Goal: Information Seeking & Learning: Learn about a topic

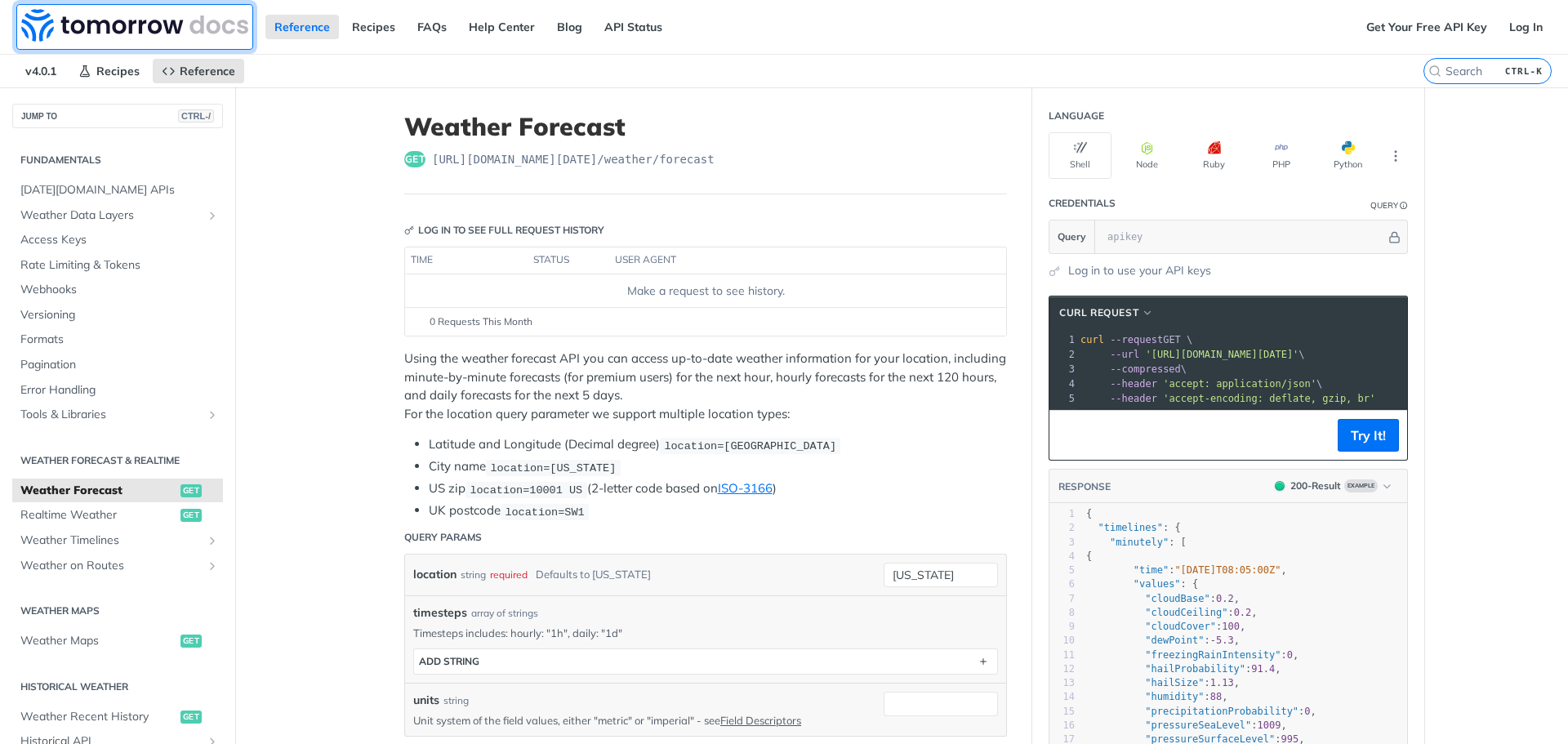
click at [166, 32] on img at bounding box center [135, 25] width 227 height 32
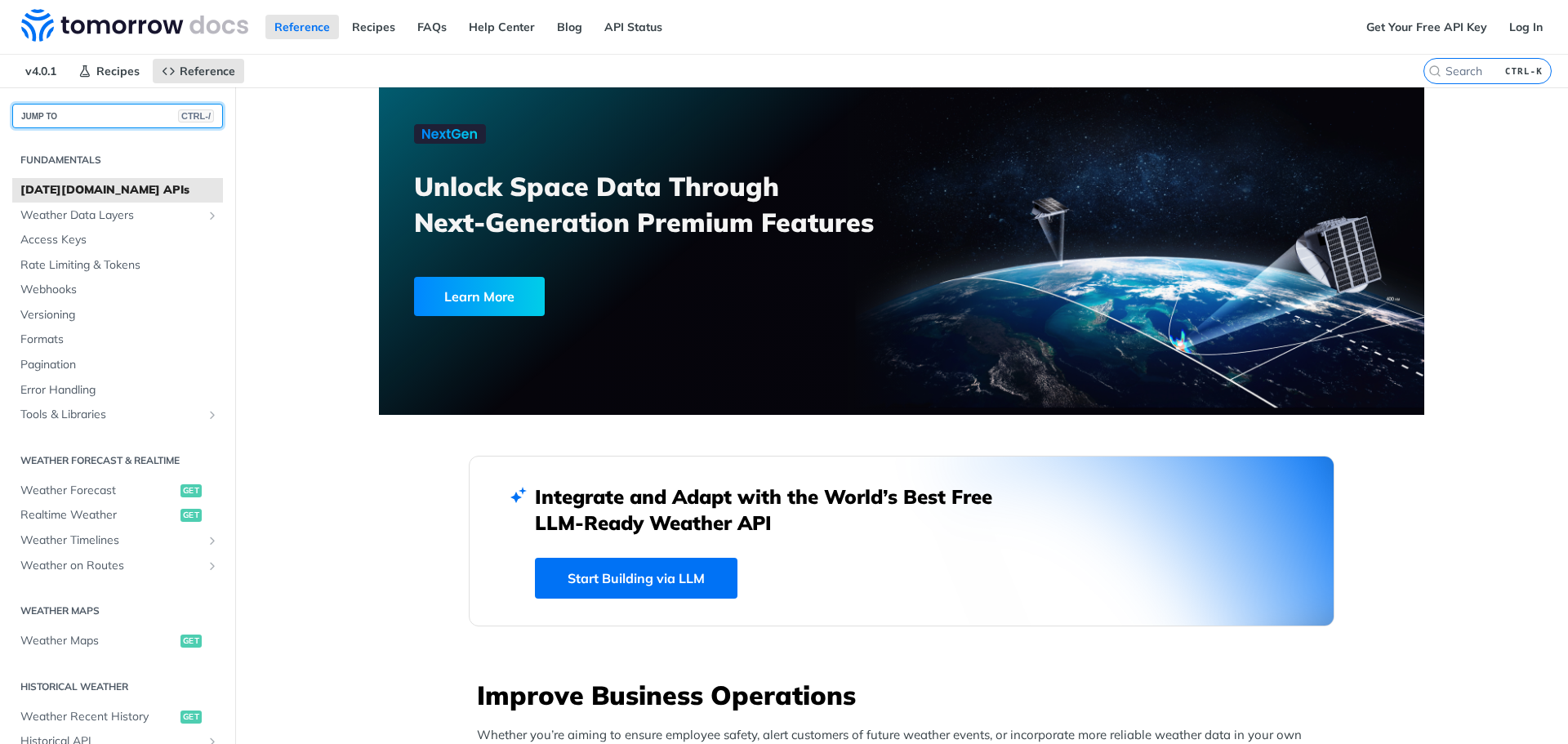
click at [126, 118] on button "JUMP TO CTRL-/" at bounding box center [118, 116] width 211 height 25
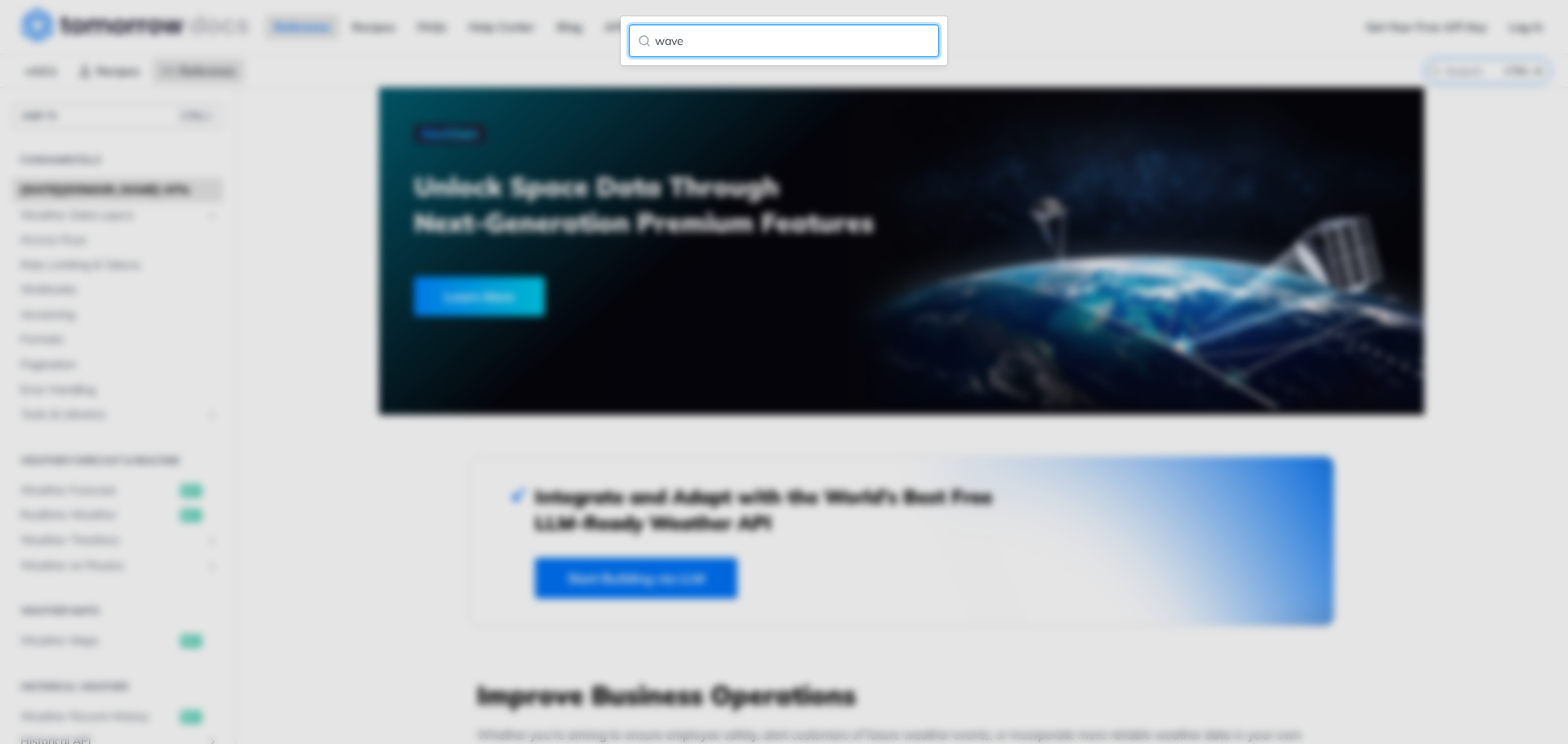
type input "wave"
click at [699, 48] on input "wave" at bounding box center [784, 41] width 310 height 32
click at [910, 37] on input "wave" at bounding box center [784, 41] width 310 height 32
click at [915, 37] on input "wave" at bounding box center [784, 41] width 310 height 32
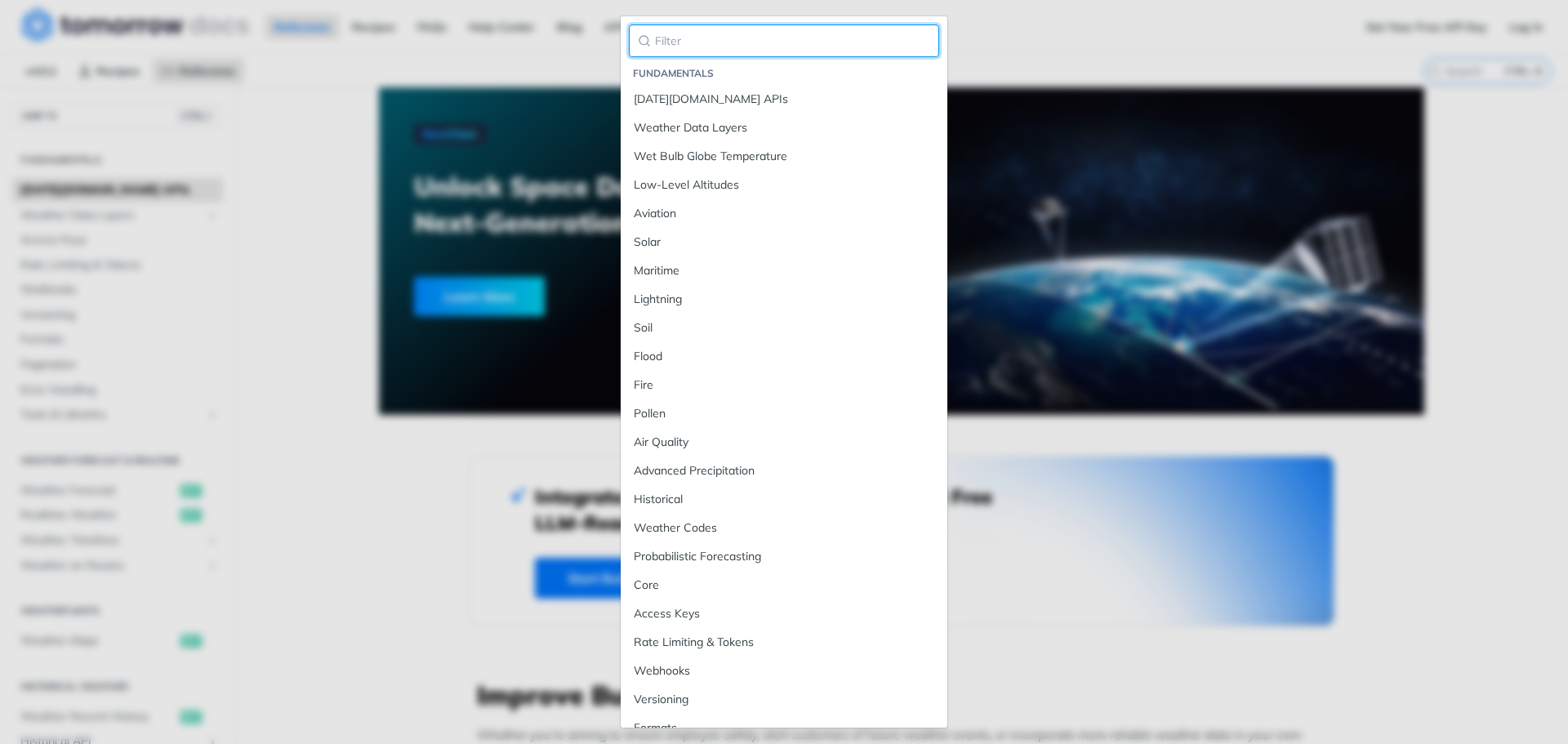
click at [916, 37] on input "search" at bounding box center [784, 41] width 310 height 32
click at [1013, 40] on div "Jump to Content Reference Recipes FAQs Help Center Blog API Status Recipes Refe…" at bounding box center [784, 372] width 1568 height 744
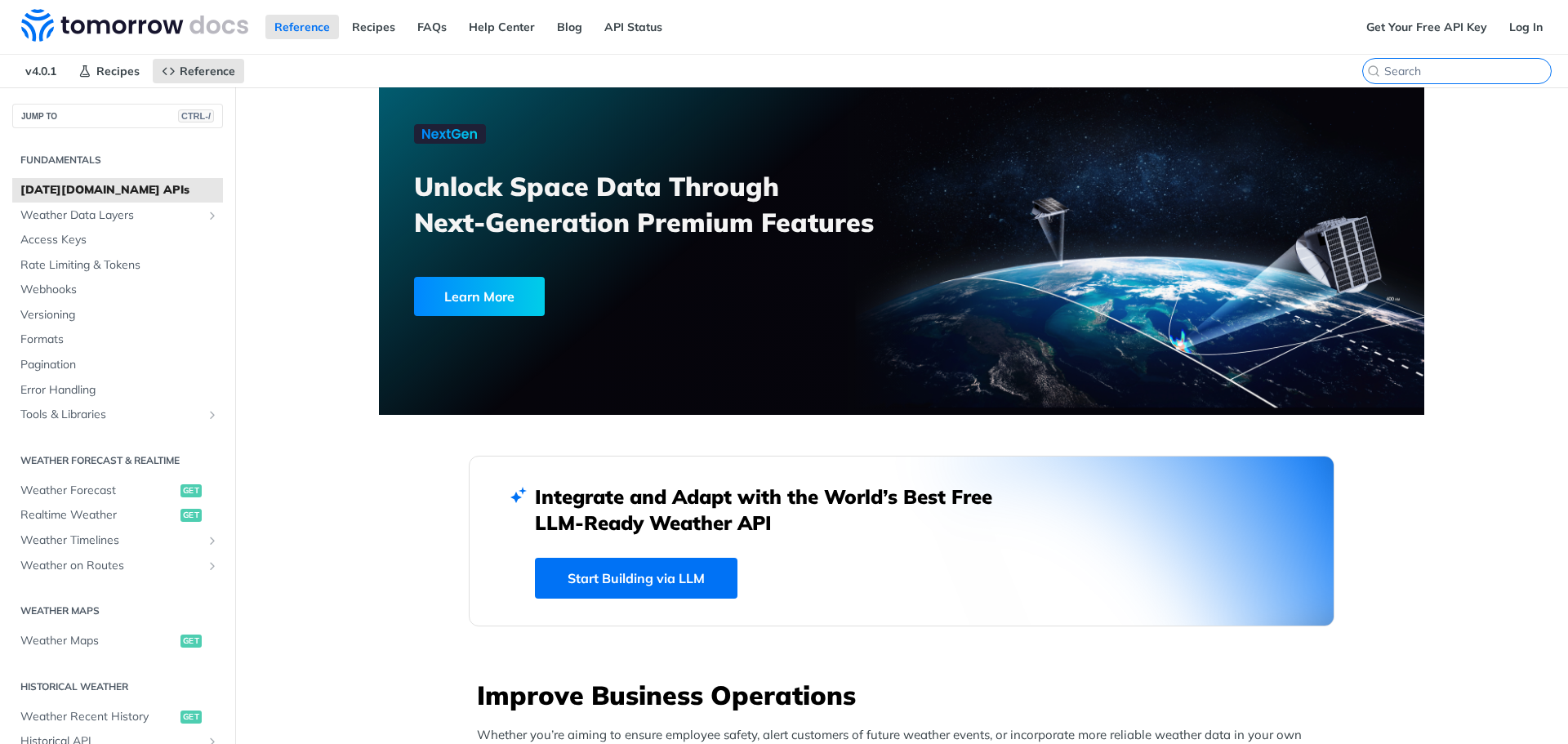
click at [1469, 73] on input "CTRL-K" at bounding box center [1467, 71] width 167 height 15
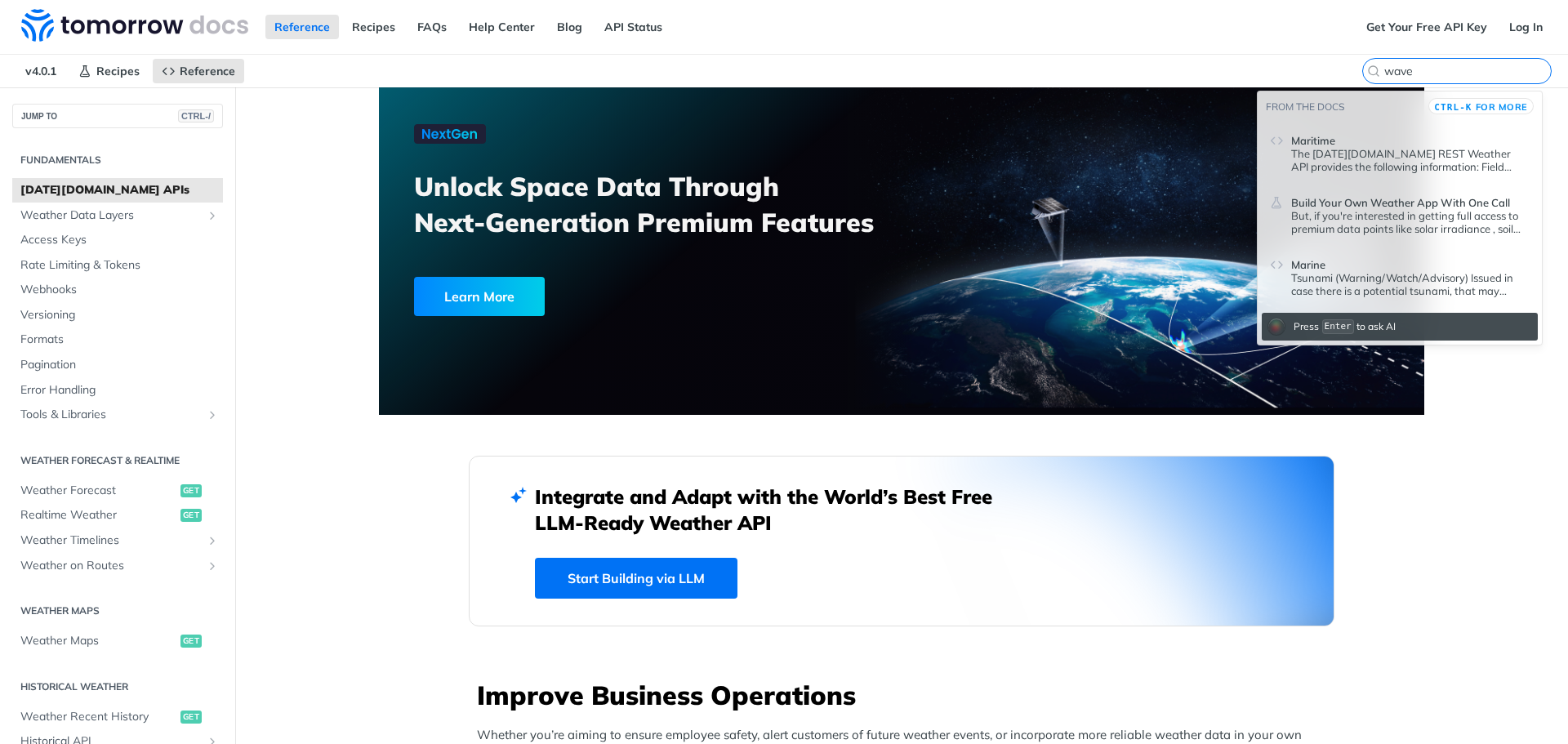
type input "wave"
click at [1415, 146] on header "Maritime" at bounding box center [1410, 138] width 238 height 20
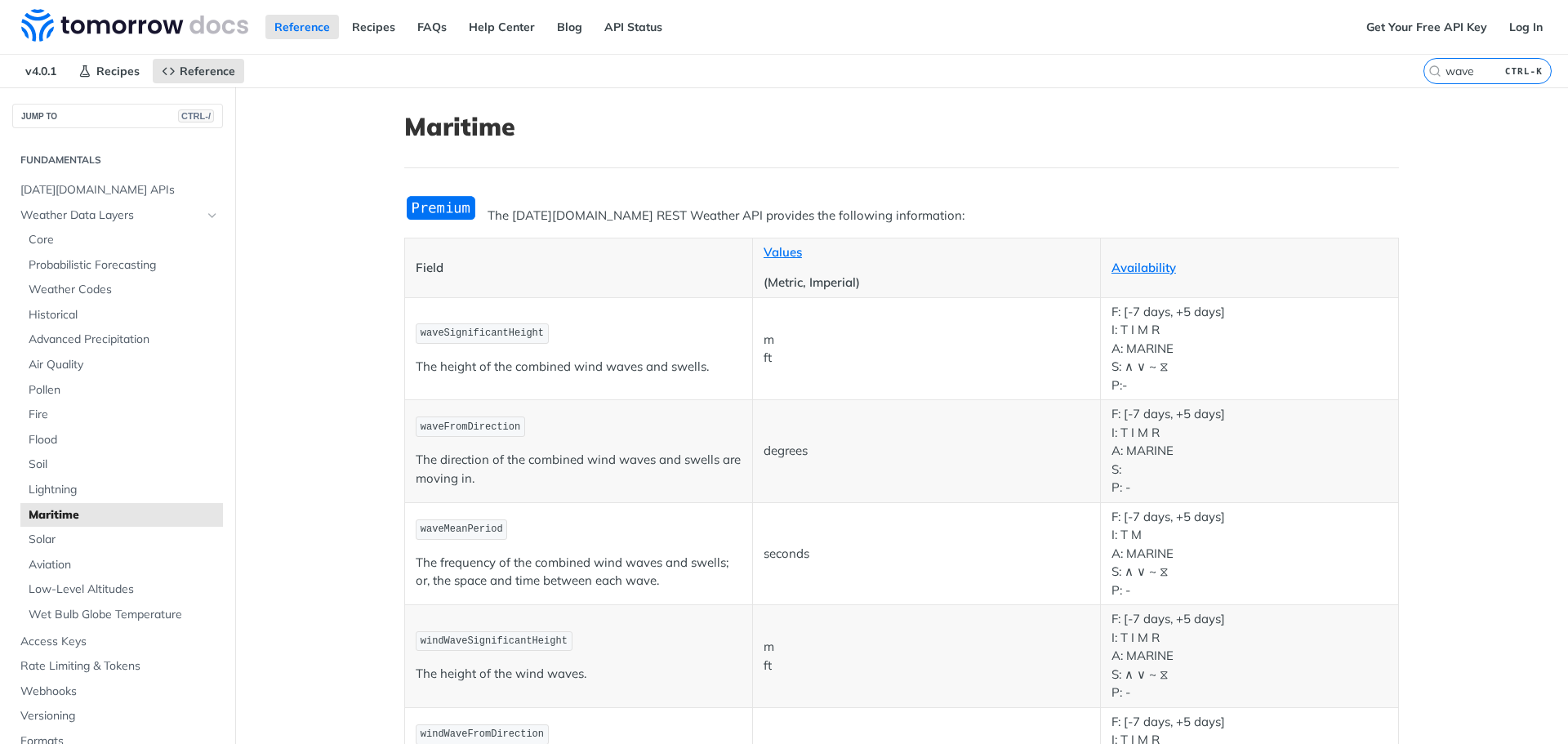
click at [432, 197] on img "Expand image" at bounding box center [441, 207] width 74 height 27
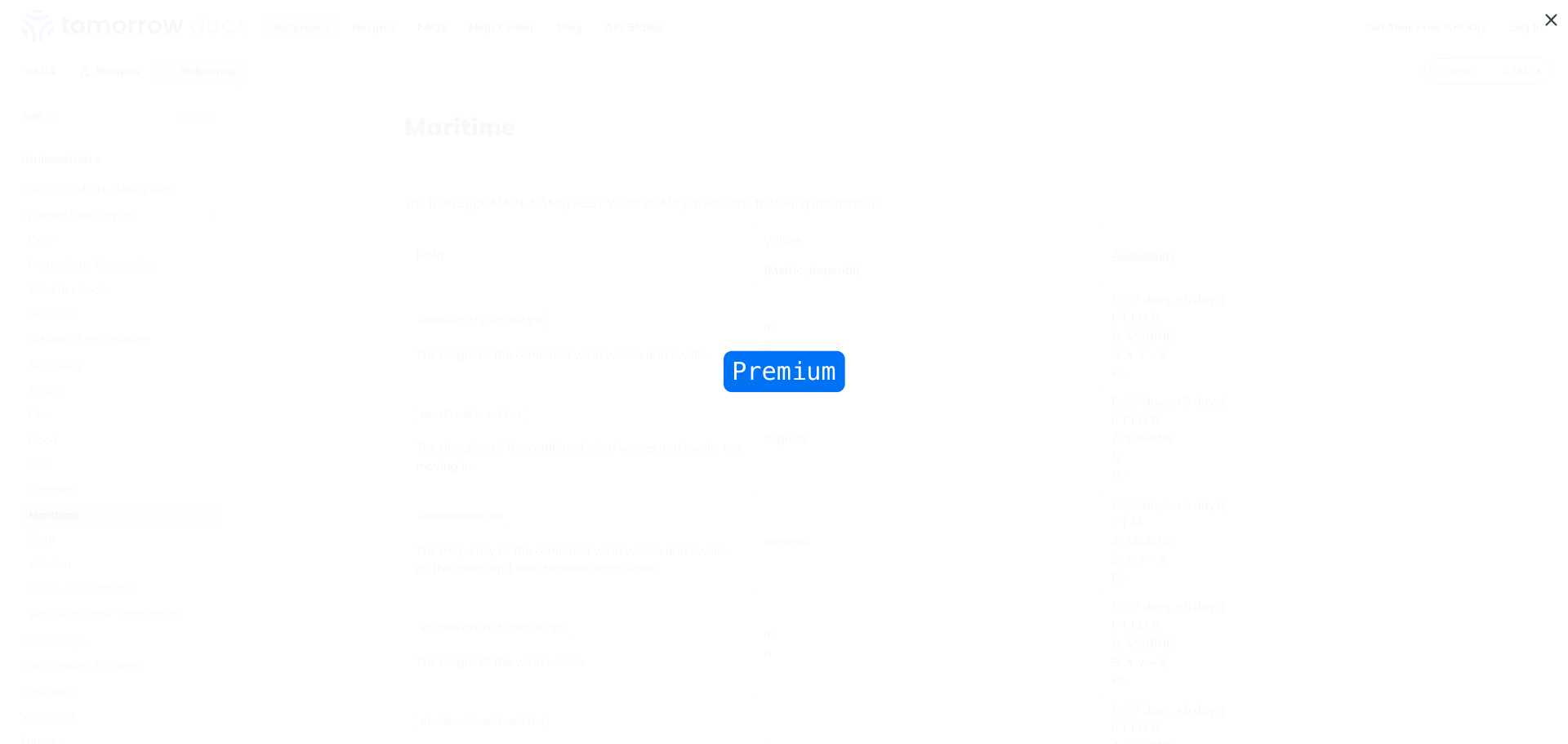
click at [781, 378] on img "Collapse image" at bounding box center [784, 372] width 129 height 48
